Goal: Transaction & Acquisition: Download file/media

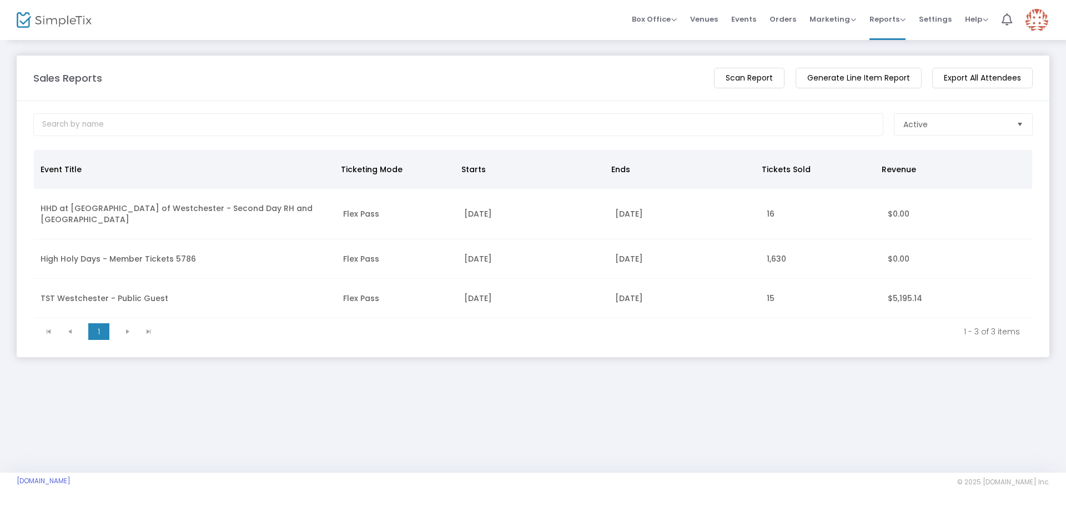
click at [858, 72] on m-button "Generate Line Item Report" at bounding box center [859, 78] width 126 height 21
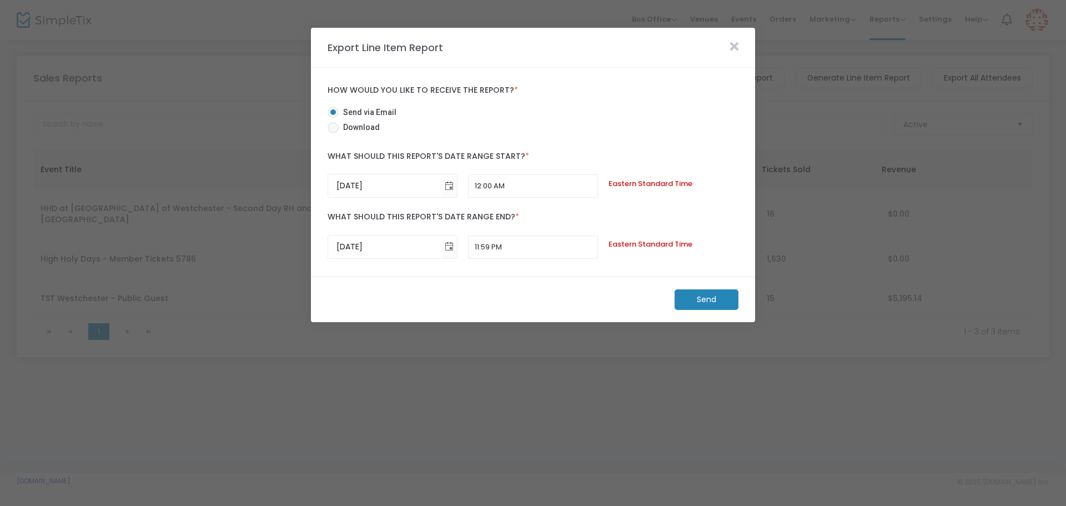
click at [332, 127] on span at bounding box center [333, 127] width 11 height 11
click at [333, 133] on input "Download" at bounding box center [333, 133] width 1 height 1
radio input "true"
click at [448, 185] on span "Toggle calendar" at bounding box center [449, 186] width 18 height 18
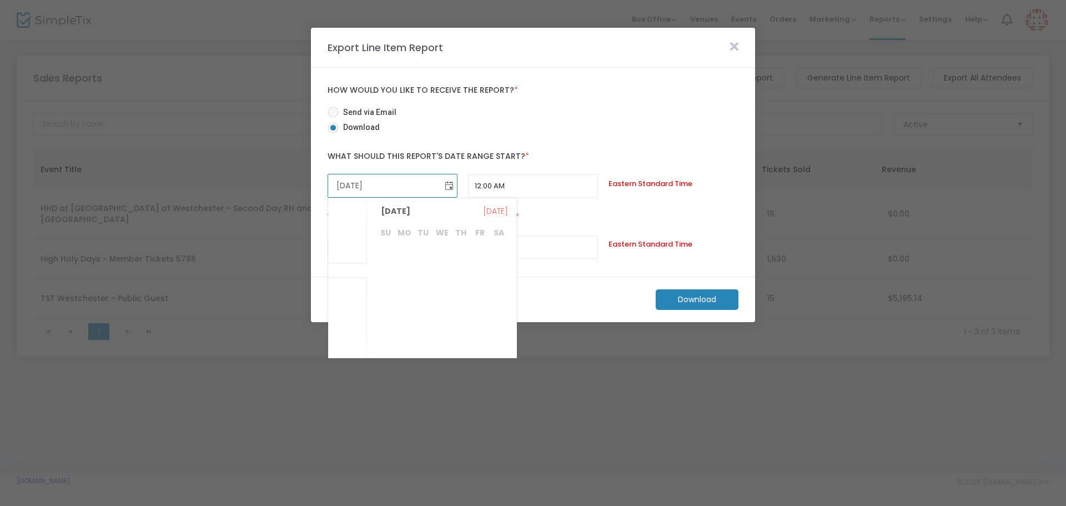
scroll to position [215967, 0]
click at [449, 184] on span "Toggle calendar" at bounding box center [449, 186] width 18 height 18
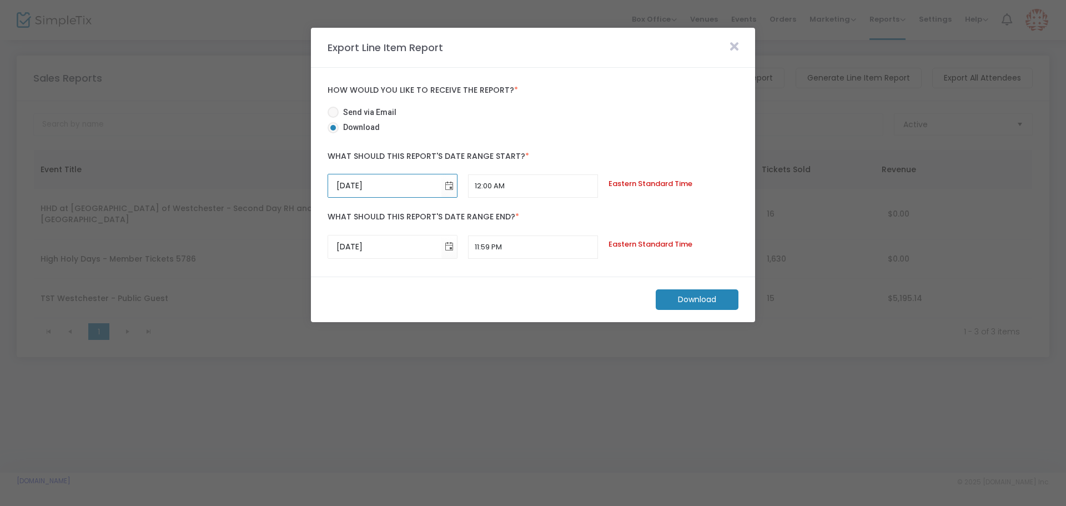
type input "[DATE]"
click at [695, 300] on m-button "Download" at bounding box center [697, 299] width 83 height 21
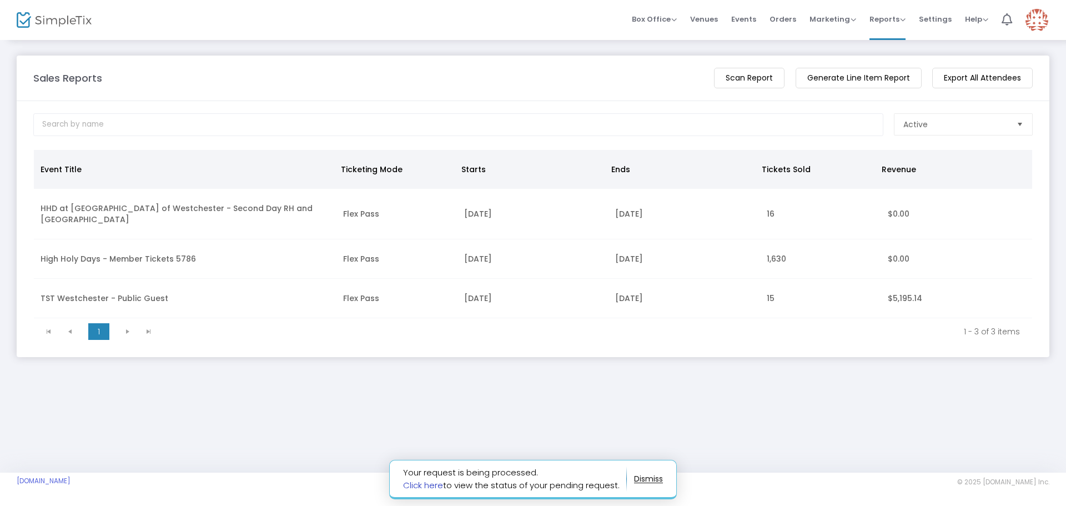
click at [416, 485] on link "Click here" at bounding box center [423, 485] width 40 height 12
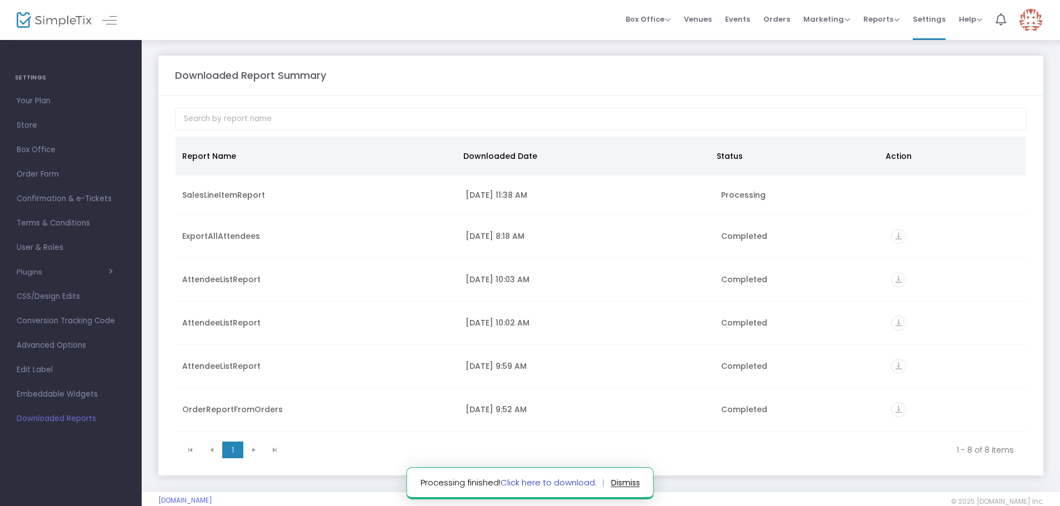
click at [521, 483] on link "Click here to download." at bounding box center [548, 482] width 96 height 12
